Goal: Task Accomplishment & Management: Manage account settings

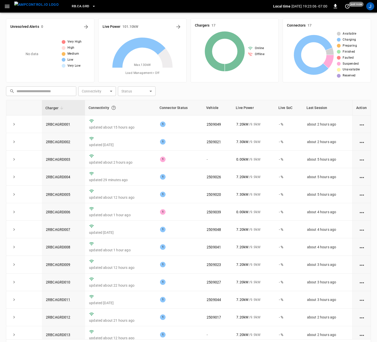
click at [91, 6] on icon "button" at bounding box center [93, 6] width 5 height 5
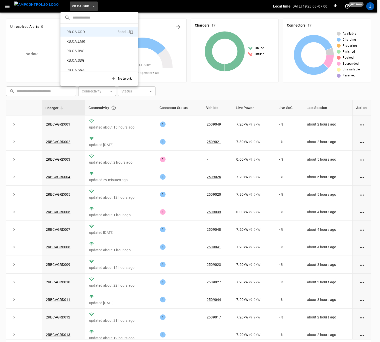
scroll to position [237, 0]
click at [85, 58] on p "RB.CA.FRN" at bounding box center [91, 59] width 54 height 5
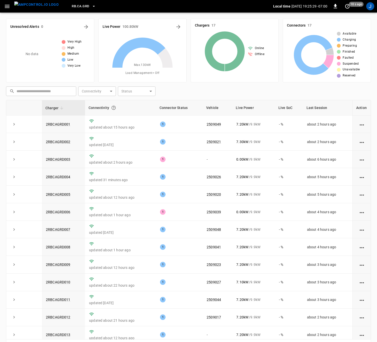
click at [86, 3] on button "RB.CA.GRD" at bounding box center [84, 7] width 28 height 10
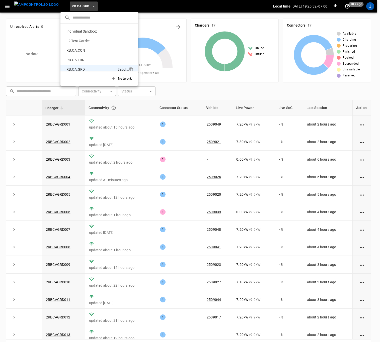
click at [90, 57] on p "RB.CA.FRN" at bounding box center [91, 59] width 54 height 5
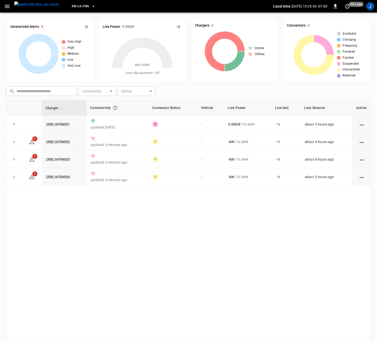
click at [55, 124] on link "2RBCAFRN001" at bounding box center [58, 124] width 24 height 4
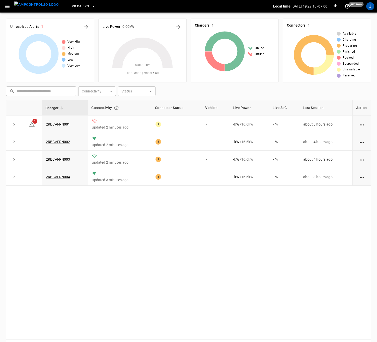
click at [63, 144] on link "2RBCAFRN002" at bounding box center [58, 142] width 24 height 4
click at [64, 160] on link "2RBCAFRN003" at bounding box center [58, 159] width 24 height 4
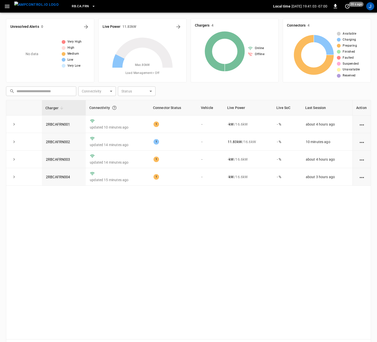
click at [241, 224] on div "Charger Connectivity Connector Status Vehicle Live Power Live SoC Last Session …" at bounding box center [188, 220] width 365 height 240
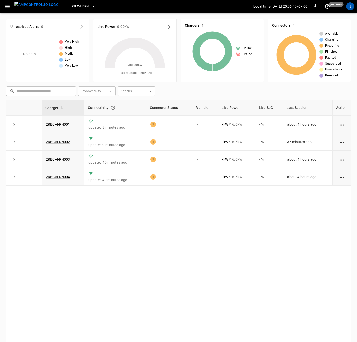
click at [56, 140] on link "2RBCAFRN002" at bounding box center [58, 142] width 24 height 4
click at [62, 124] on link "2RBCAFRN001" at bounding box center [58, 124] width 24 height 4
click at [63, 141] on link "2RBCAFRN002" at bounding box center [58, 142] width 24 height 4
click at [64, 144] on link "2RBCAFRN002" at bounding box center [58, 142] width 24 height 4
click at [65, 141] on link "2RBCAFRN002" at bounding box center [58, 142] width 24 height 4
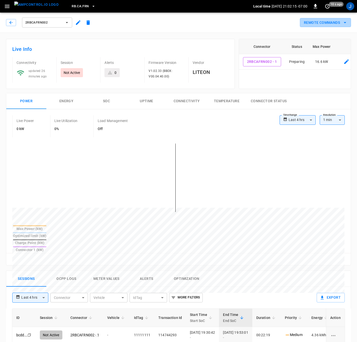
click at [250, 24] on button "Remote Commands" at bounding box center [325, 22] width 51 height 9
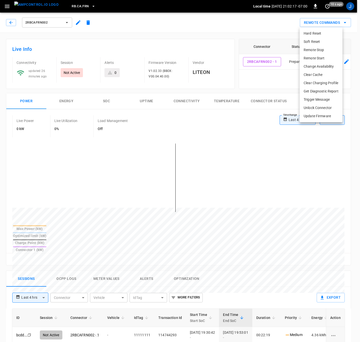
click at [250, 58] on li "Remote Start" at bounding box center [321, 58] width 43 height 8
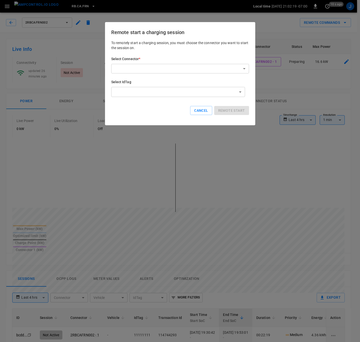
click at [245, 65] on body "**********" at bounding box center [180, 284] width 360 height 568
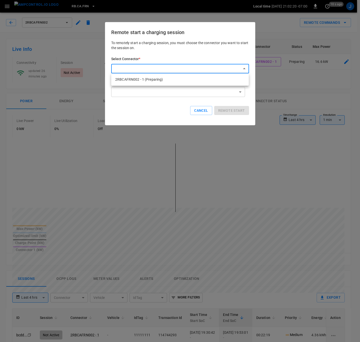
click at [169, 79] on li "2RBCAFRN002 - 1 (Preparing)" at bounding box center [180, 79] width 138 height 8
type input "**********"
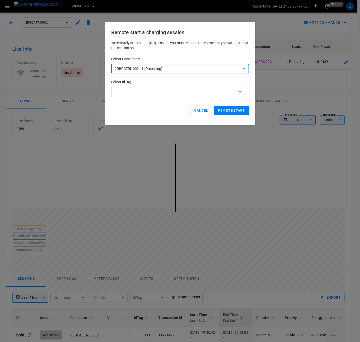
click at [244, 91] on body "**********" at bounding box center [180, 284] width 360 height 568
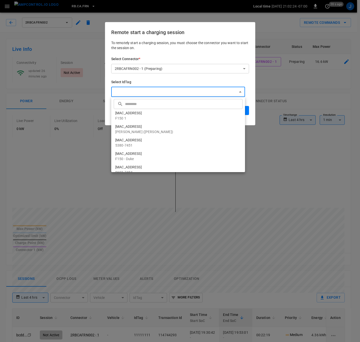
click at [244, 91] on div at bounding box center [180, 171] width 360 height 342
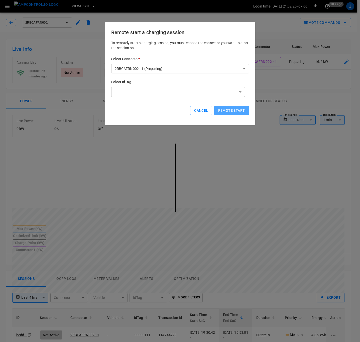
click at [228, 108] on button "Remote start" at bounding box center [231, 110] width 35 height 9
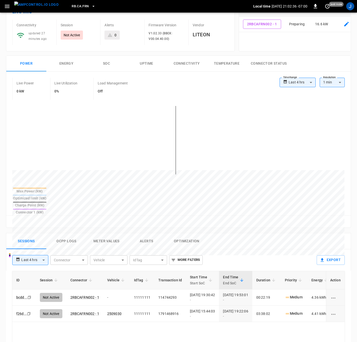
scroll to position [113, 0]
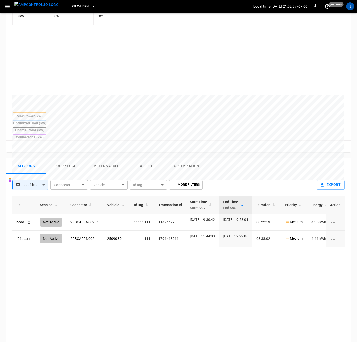
click at [73, 158] on button "Ocpp logs" at bounding box center [66, 166] width 40 height 16
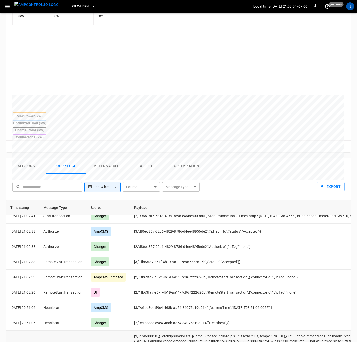
scroll to position [0, 0]
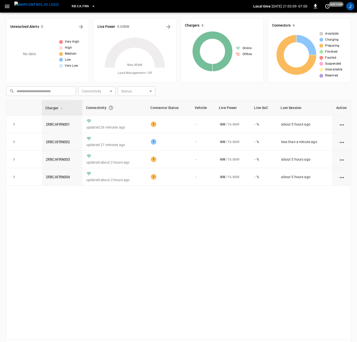
click at [58, 123] on link "2RBCAFRN001" at bounding box center [58, 124] width 24 height 4
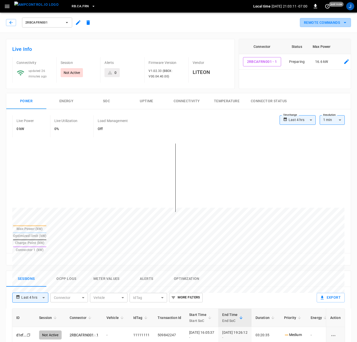
click at [250, 24] on icon "remote commands options" at bounding box center [345, 23] width 6 height 6
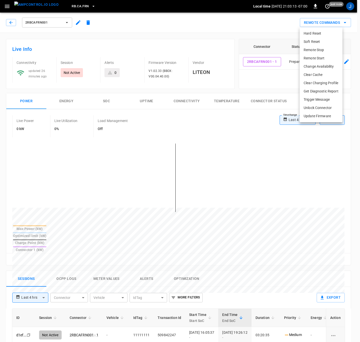
click at [250, 56] on li "Remote Start" at bounding box center [321, 58] width 43 height 8
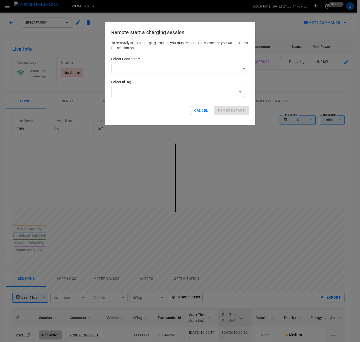
click at [246, 66] on body "**********" at bounding box center [180, 284] width 360 height 568
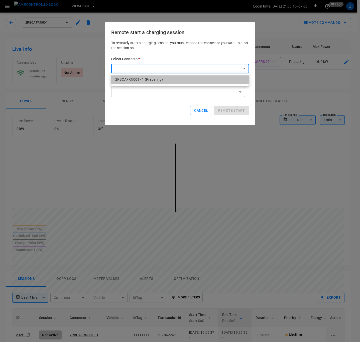
click at [194, 83] on li "2RBCAFRN001 - 1 (Preparing)" at bounding box center [180, 79] width 138 height 8
type input "**********"
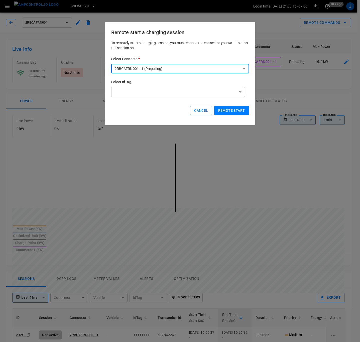
click at [231, 109] on button "Remote start" at bounding box center [231, 110] width 35 height 9
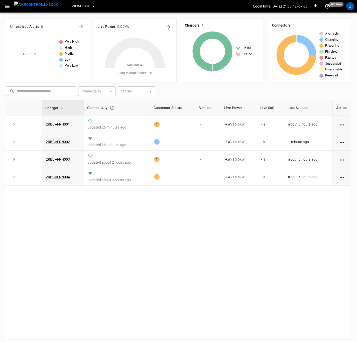
click at [56, 139] on td "2RBCAFRN002" at bounding box center [63, 142] width 42 height 18
click at [56, 142] on link "2RBCAFRN002" at bounding box center [58, 142] width 24 height 4
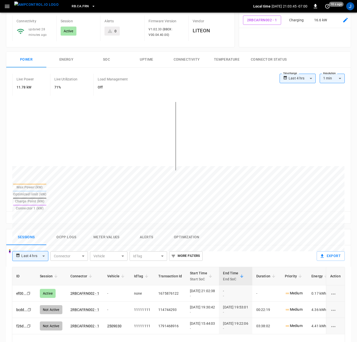
scroll to position [113, 0]
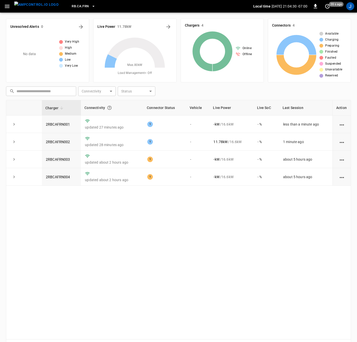
click at [56, 123] on link "2RBCAFRN001" at bounding box center [58, 124] width 24 height 4
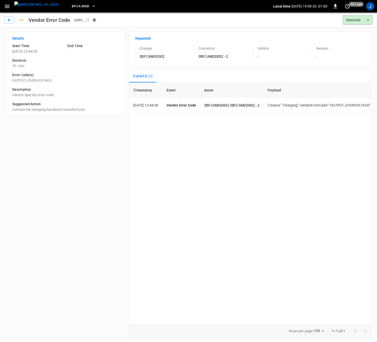
click at [244, 151] on div "Timestamp Event Asset Payload 2025-09-16 12:44:30 Vendor Error Code 3BFCAMOD002…" at bounding box center [250, 204] width 242 height 242
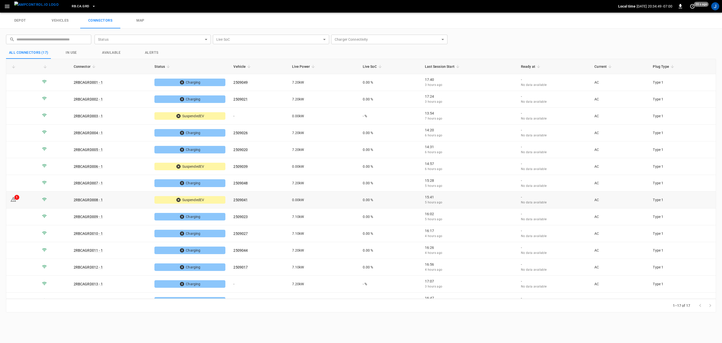
click at [10, 199] on td "1" at bounding box center [22, 199] width 32 height 17
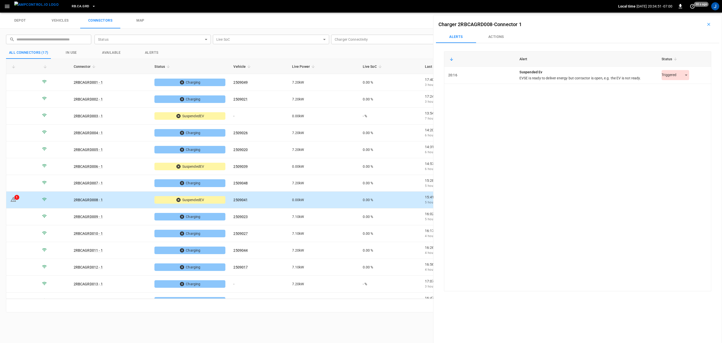
click at [680, 13] on body "RB.CA.GRD Local time [DATE] 20:34:51 -07:00 0 30 s ago J depot vehicles connect…" at bounding box center [361, 6] width 722 height 13
click at [678, 88] on li "Resolved" at bounding box center [672, 88] width 31 height 8
click at [712, 24] on icon "Close" at bounding box center [710, 24] width 5 height 5
click at [707, 29] on div "Charger 2RBCAGRD008 - Connector 1" at bounding box center [577, 24] width 283 height 13
click at [706, 24] on icon "button" at bounding box center [708, 24] width 5 height 5
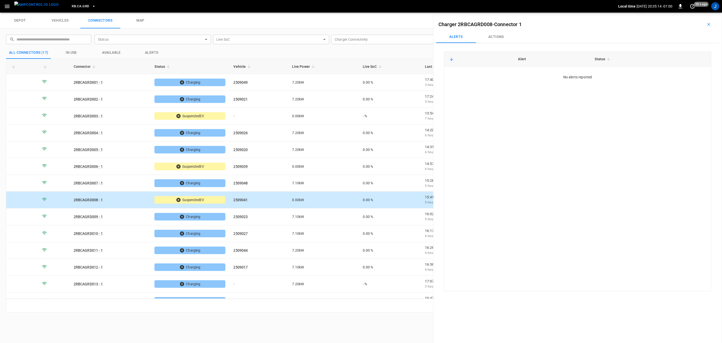
click at [707, 25] on icon "button" at bounding box center [708, 24] width 3 height 3
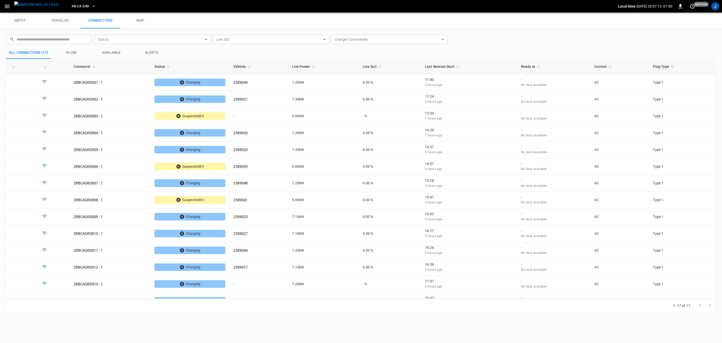
drag, startPoint x: 438, startPoint y: 308, endPoint x: 458, endPoint y: 307, distance: 19.8
click at [458, 307] on div "1–17 of 17" at bounding box center [361, 305] width 710 height 14
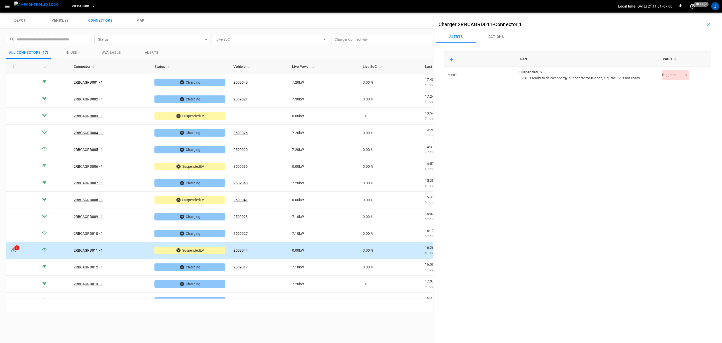
click at [680, 13] on body "RB.CA.GRD Local time 2025-09-16 21:11:31 -07:00 0 10 s ago J depot vehicles con…" at bounding box center [361, 6] width 722 height 13
click at [682, 89] on li "Resolved" at bounding box center [672, 88] width 31 height 8
click at [709, 25] on button "button" at bounding box center [709, 24] width 16 height 8
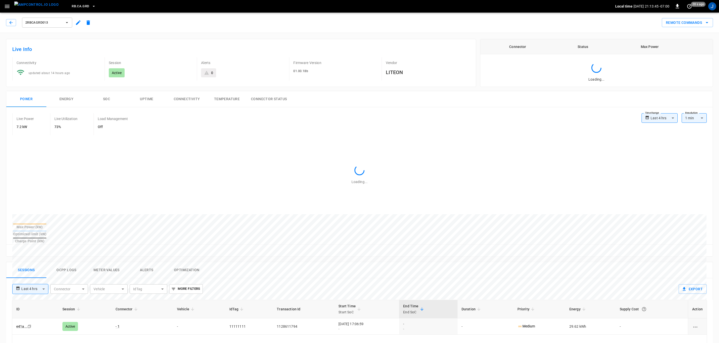
type input "**********"
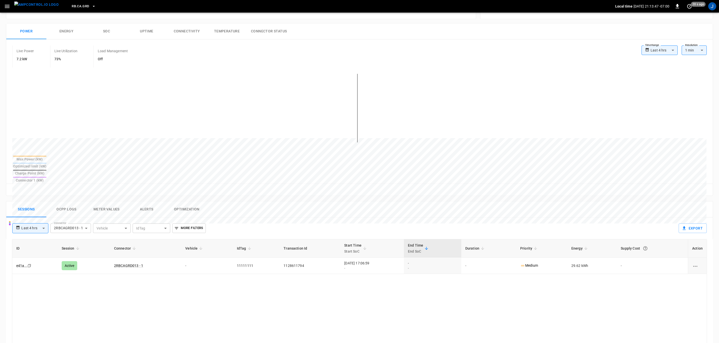
scroll to position [150, 0]
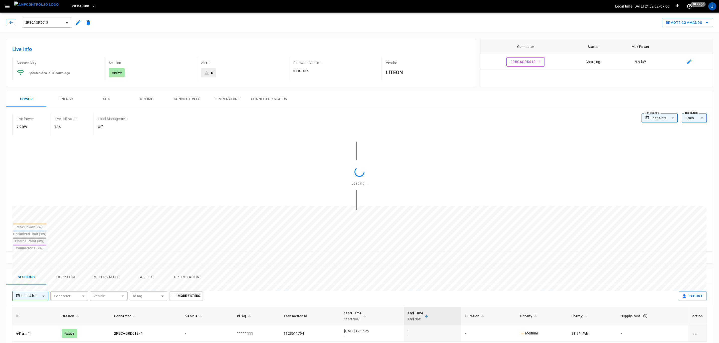
type input "**********"
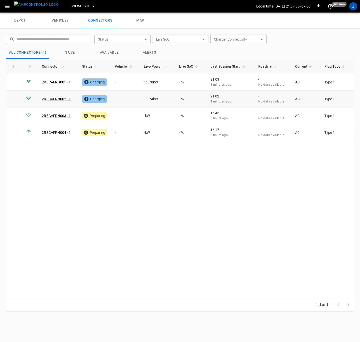
click at [118, 100] on td "-" at bounding box center [125, 99] width 29 height 17
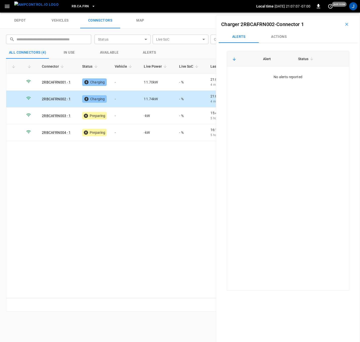
click at [280, 35] on button "Actions" at bounding box center [279, 37] width 40 height 12
click at [302, 75] on div "Vehicle Name Vehicle Name" at bounding box center [316, 74] width 58 height 9
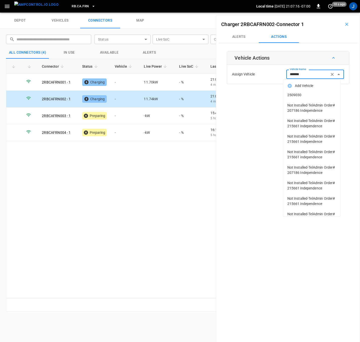
click at [303, 96] on span "2509030" at bounding box center [312, 95] width 49 height 5
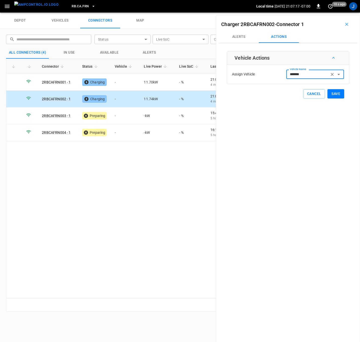
type input "*******"
click at [337, 94] on button "Save" at bounding box center [336, 93] width 17 height 9
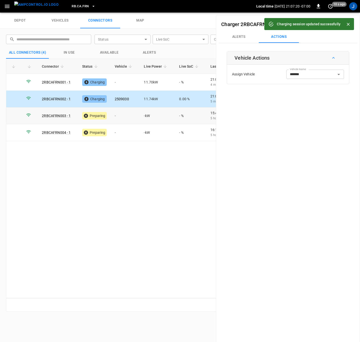
click at [117, 116] on td "-" at bounding box center [125, 116] width 29 height 17
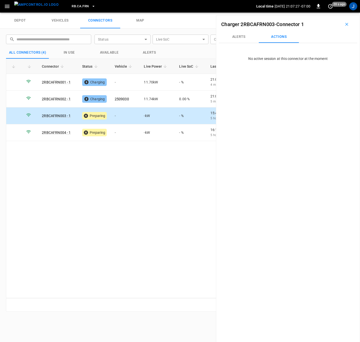
click at [270, 40] on button "Actions" at bounding box center [279, 37] width 40 height 12
click at [118, 116] on td "-" at bounding box center [125, 116] width 29 height 17
click at [346, 25] on icon "button" at bounding box center [347, 24] width 5 height 5
